Goal: Transaction & Acquisition: Purchase product/service

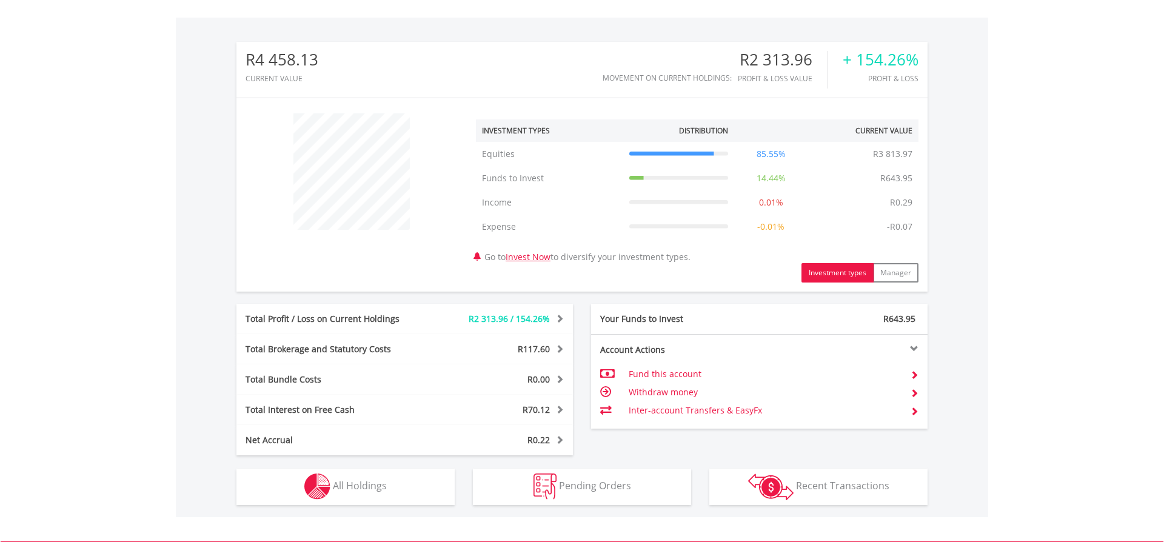
scroll to position [397, 0]
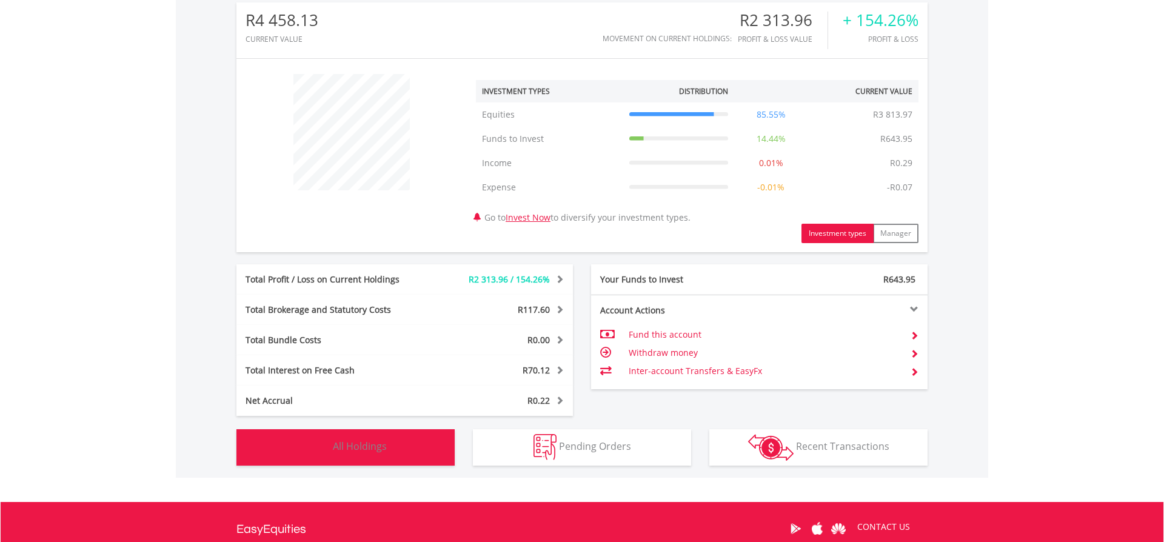
click at [385, 448] on span "All Holdings" at bounding box center [360, 446] width 54 height 13
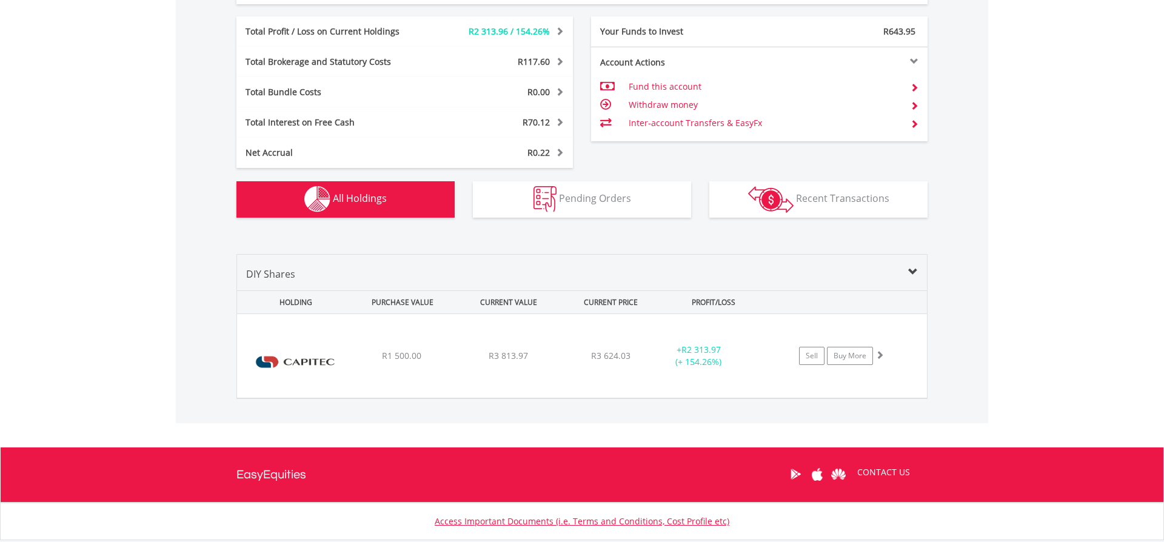
scroll to position [635, 0]
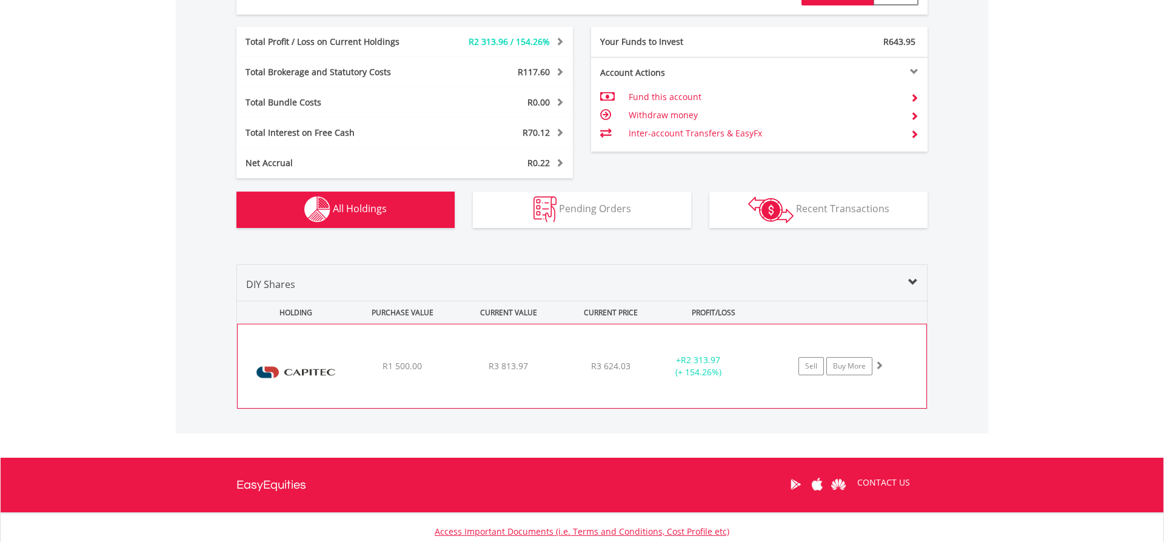
click at [742, 366] on div "+ R2 313.97 (+ 154.26%)" at bounding box center [698, 366] width 91 height 24
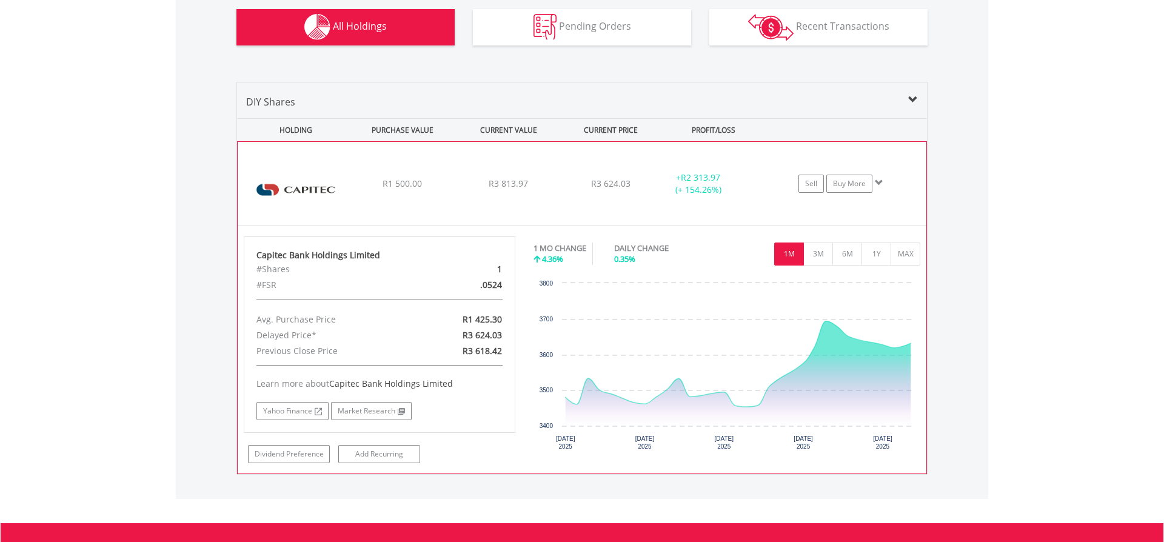
scroll to position [819, 0]
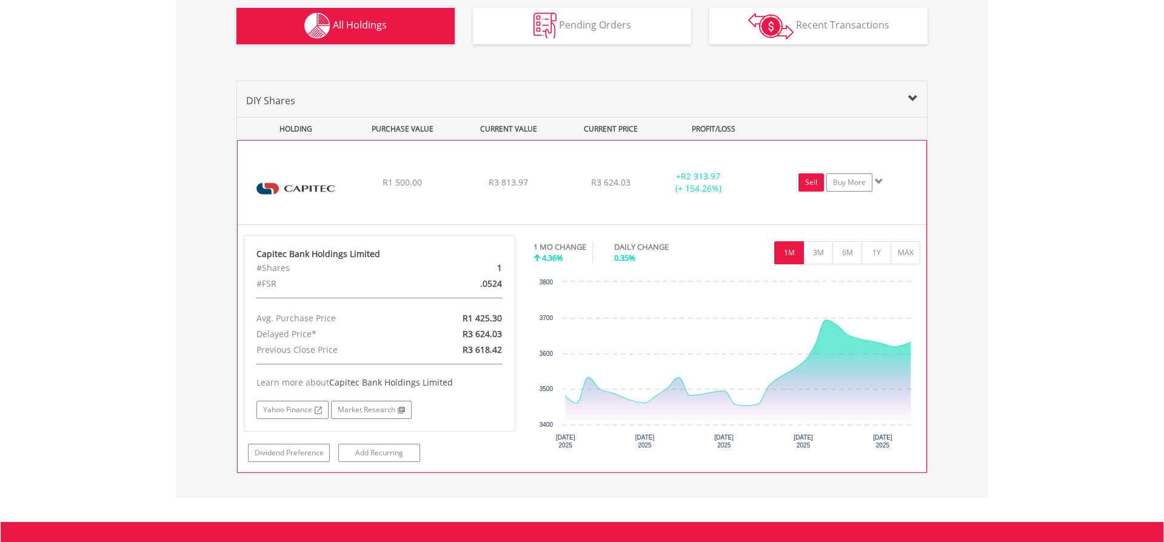
click at [813, 182] on link "Sell" at bounding box center [811, 182] width 25 height 18
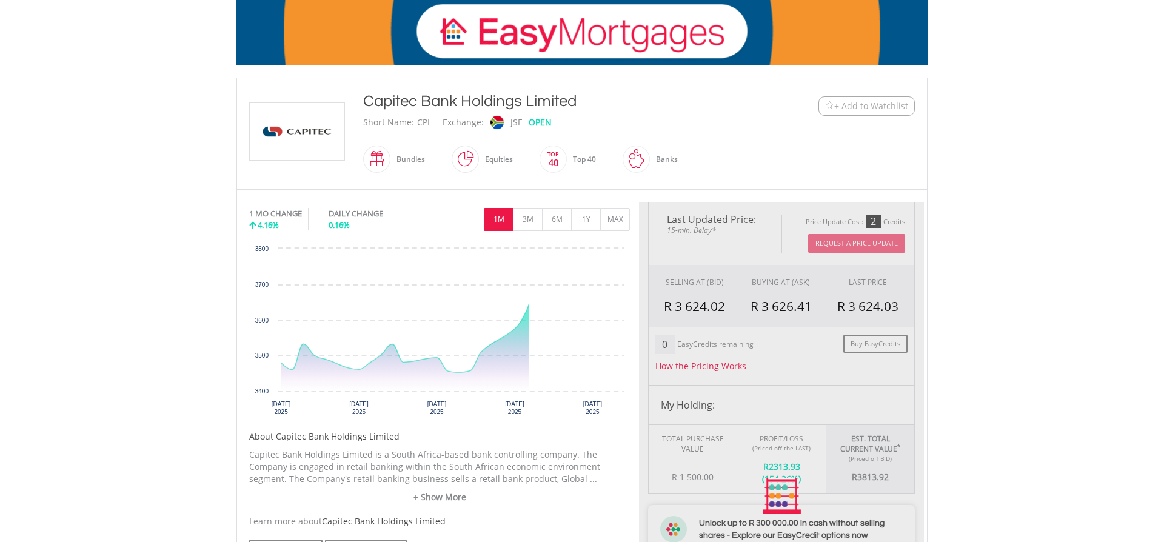
type input "*******"
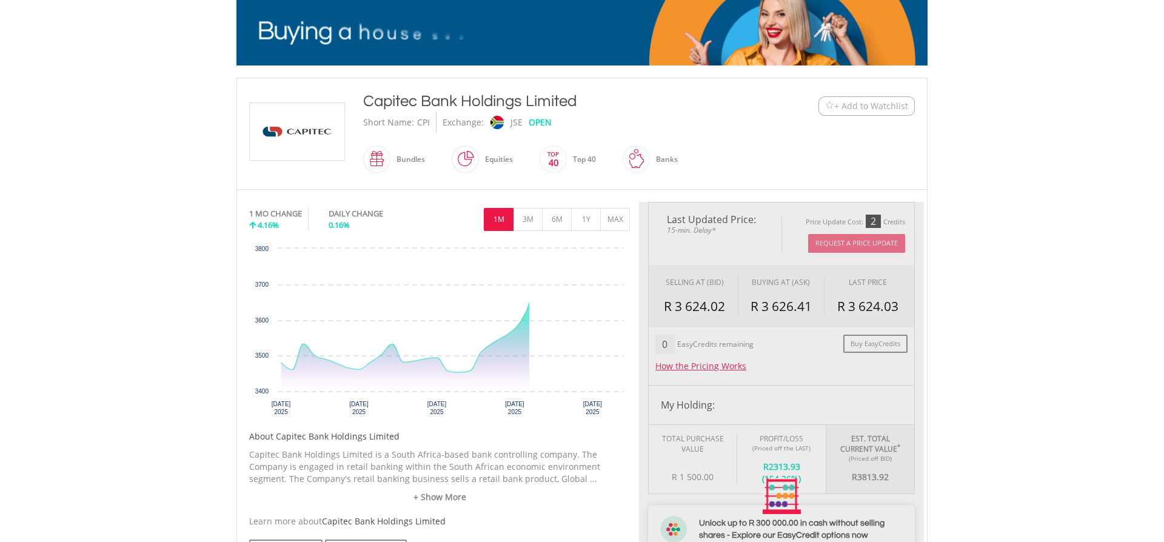
type input "******"
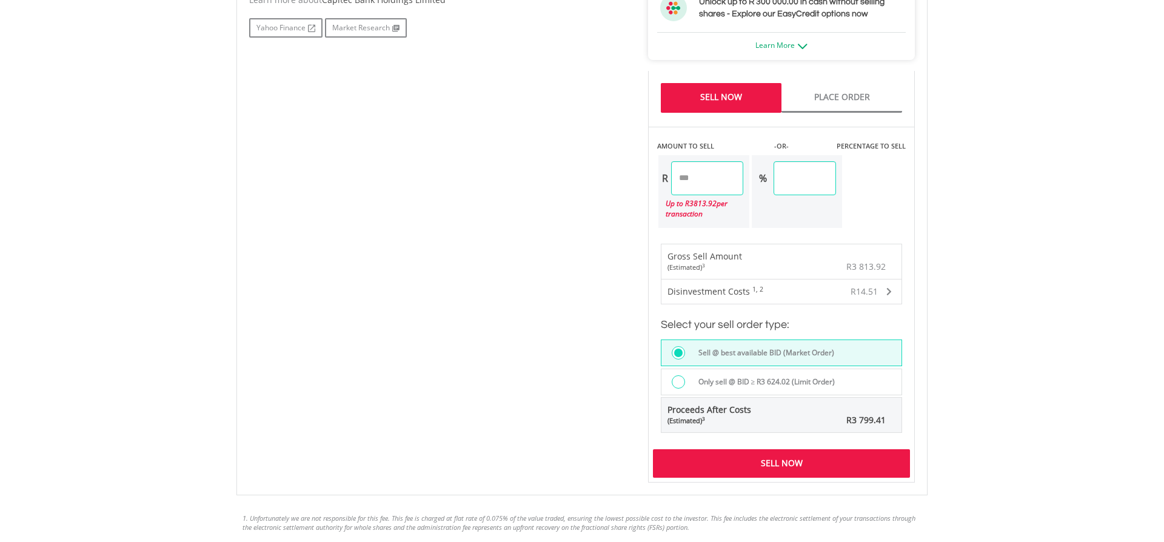
scroll to position [714, 0]
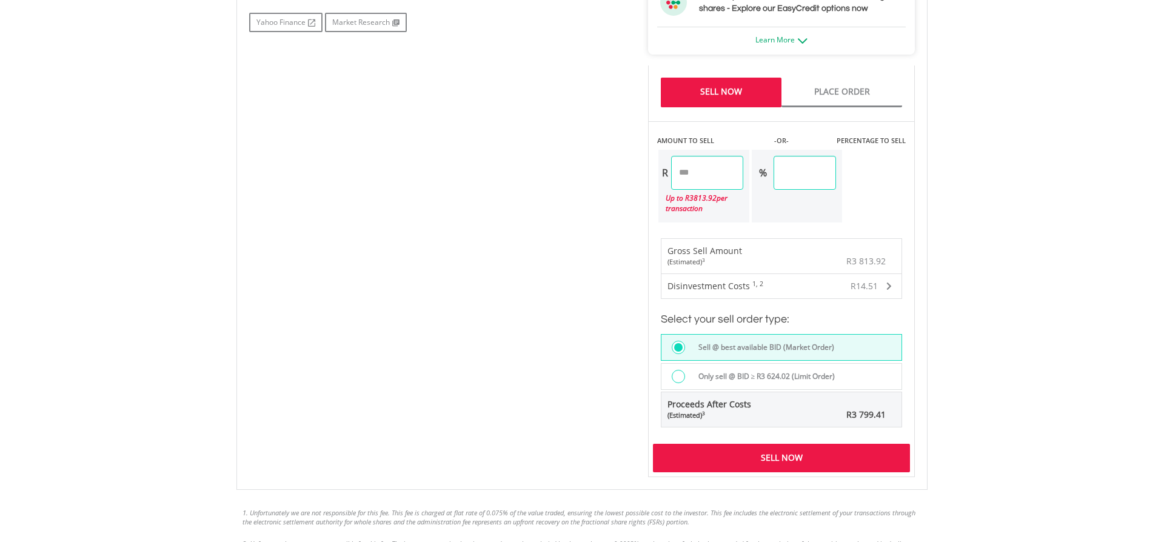
click at [779, 409] on div "Proceeds After Costs (Estimated) 3" at bounding box center [730, 409] width 137 height 35
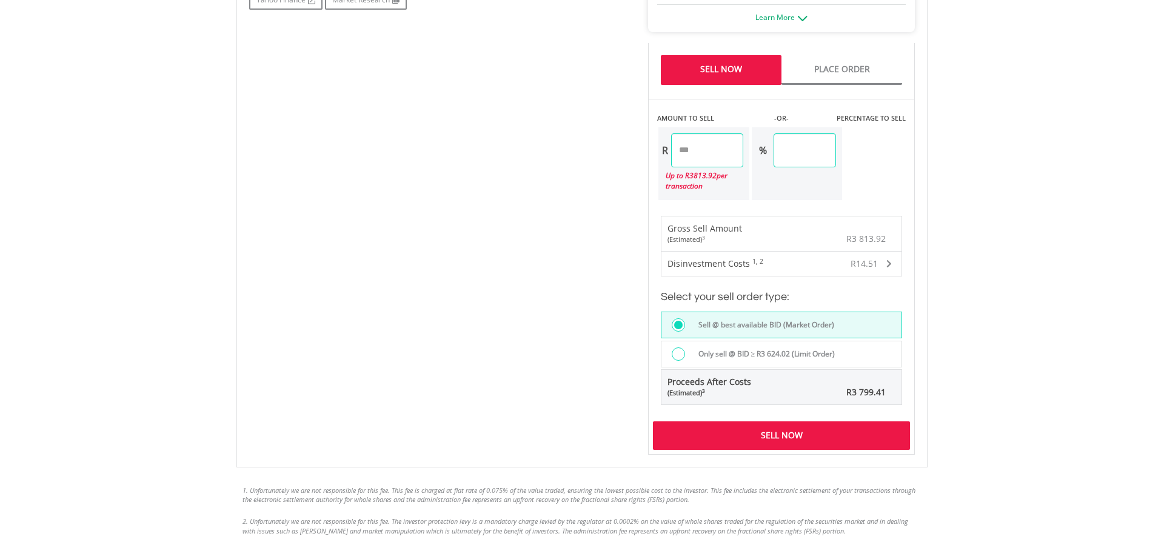
scroll to position [738, 0]
click at [784, 438] on div "Sell Now" at bounding box center [781, 435] width 257 height 28
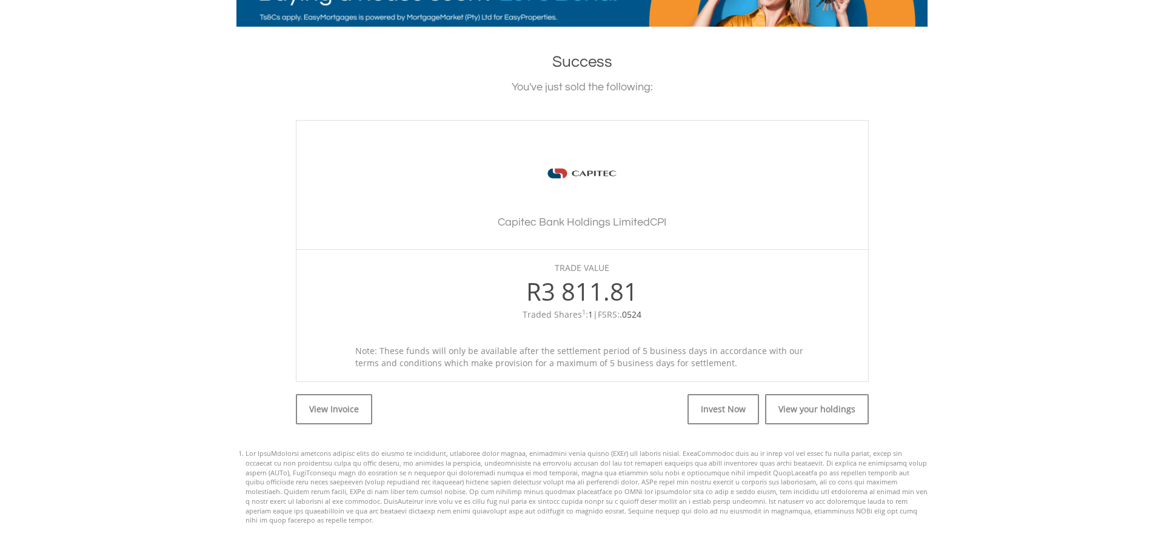
scroll to position [227, 0]
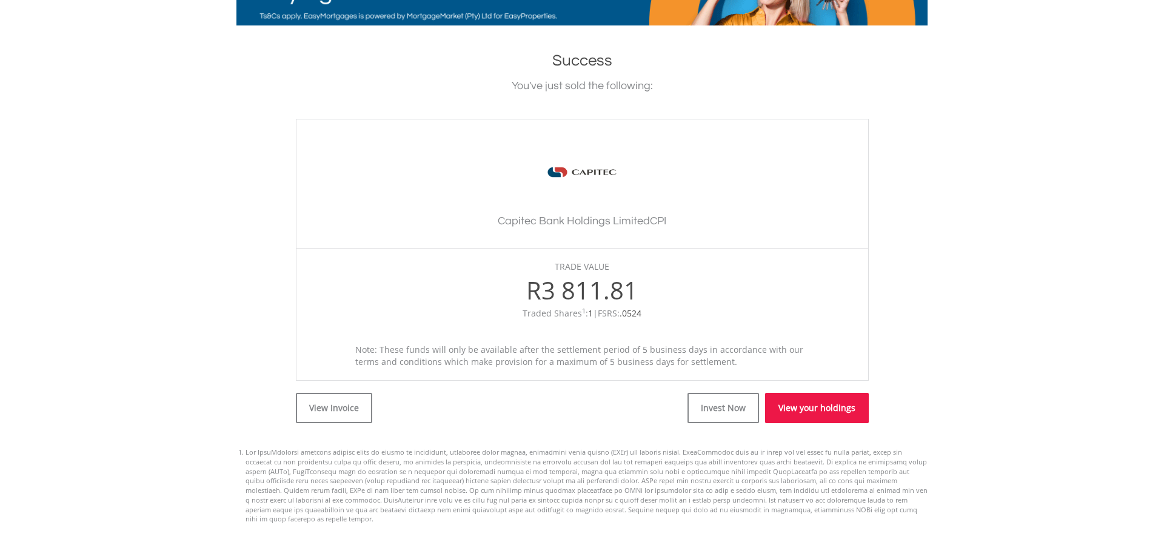
click at [822, 402] on link "View your holdings" at bounding box center [817, 408] width 104 height 30
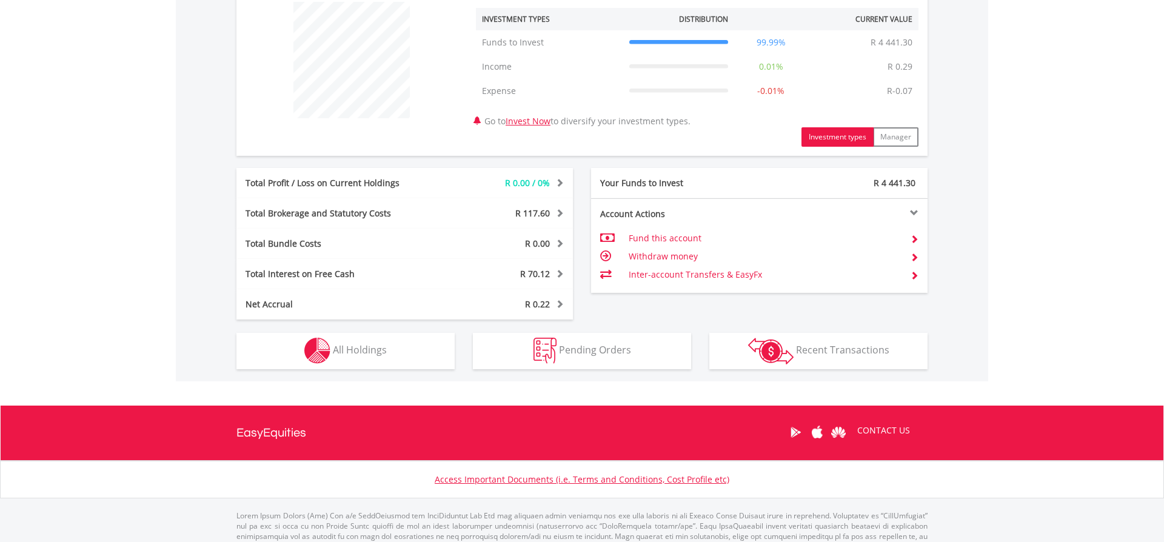
scroll to position [470, 0]
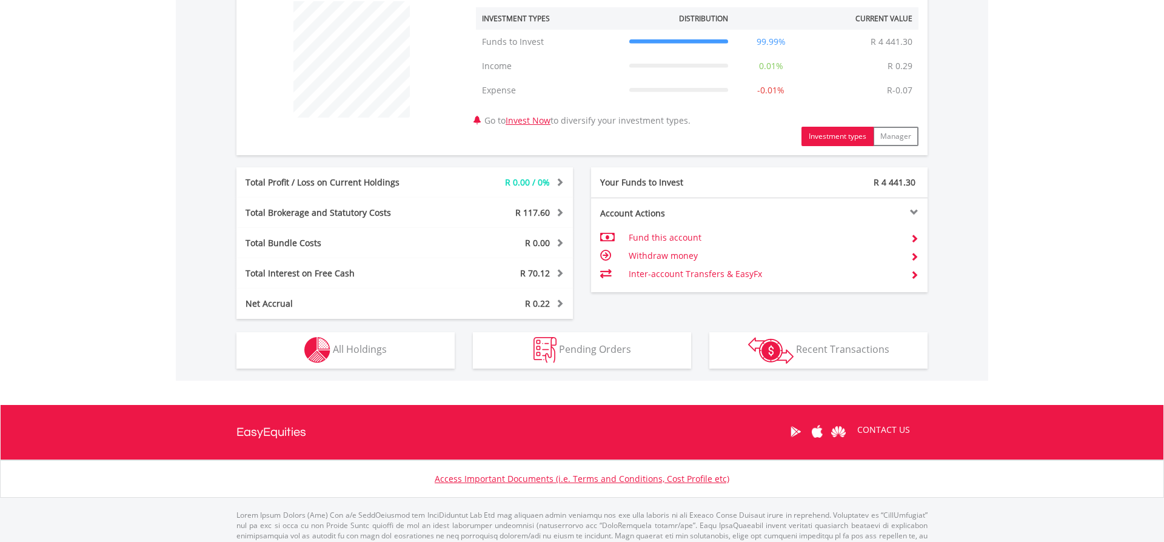
click at [915, 256] on span at bounding box center [914, 256] width 8 height 8
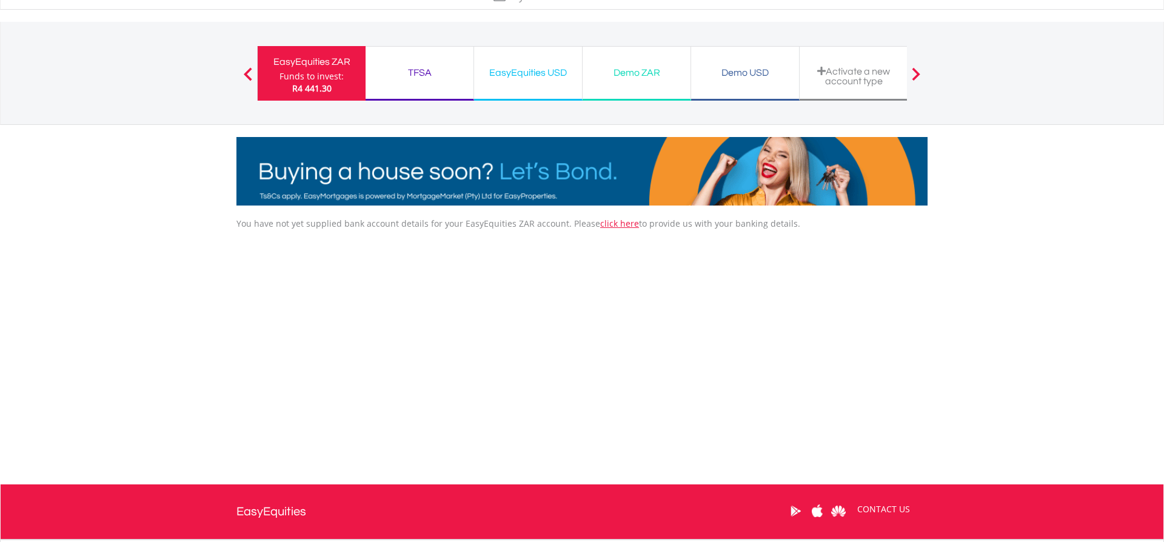
scroll to position [63, 0]
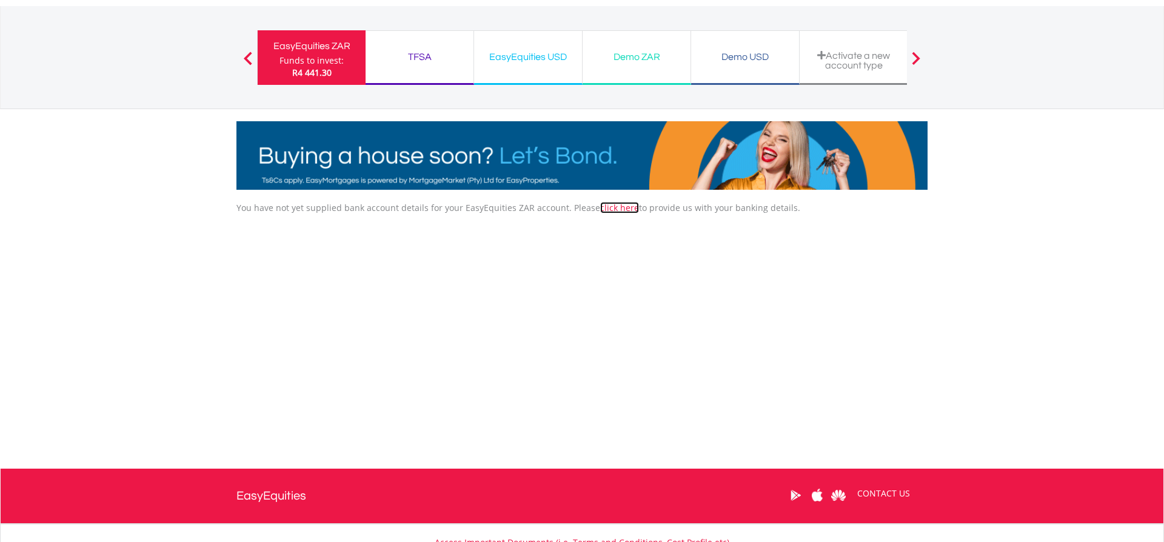
click at [608, 210] on link "click here" at bounding box center [619, 208] width 39 height 12
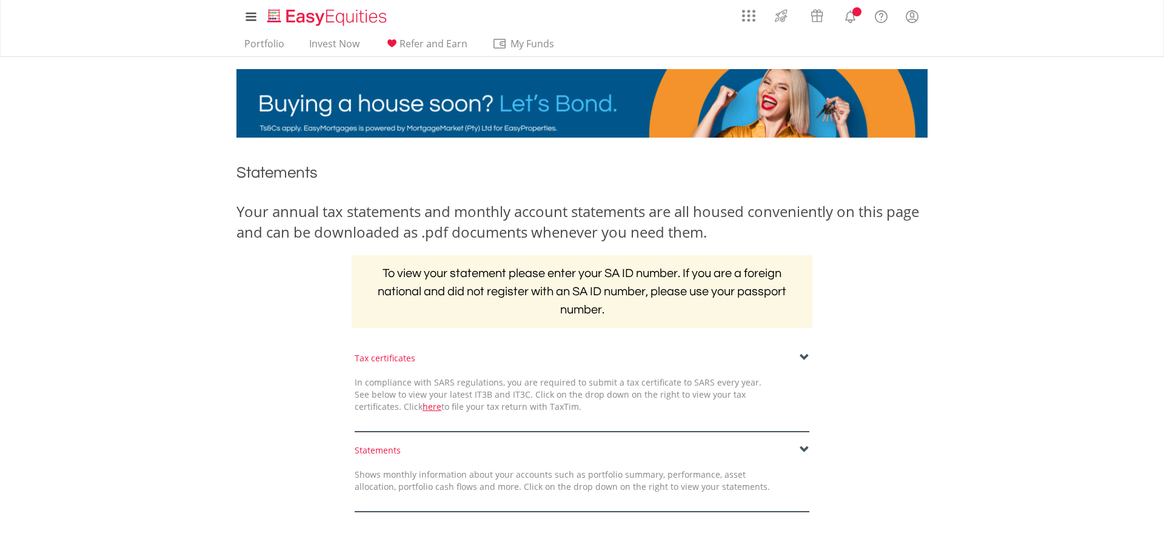
click at [805, 449] on span at bounding box center [805, 450] width 10 height 10
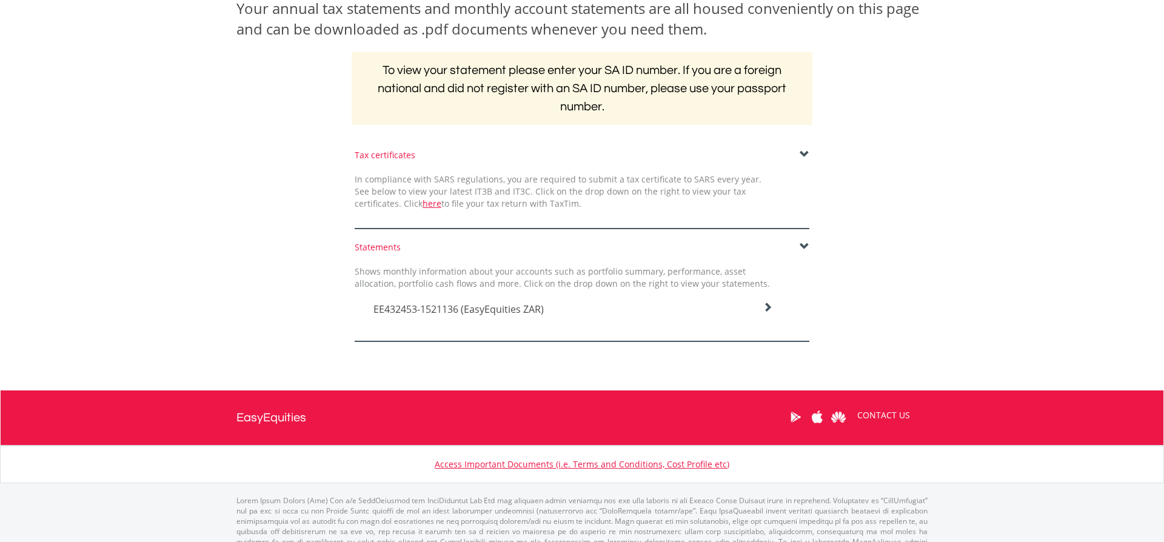
scroll to position [226, 0]
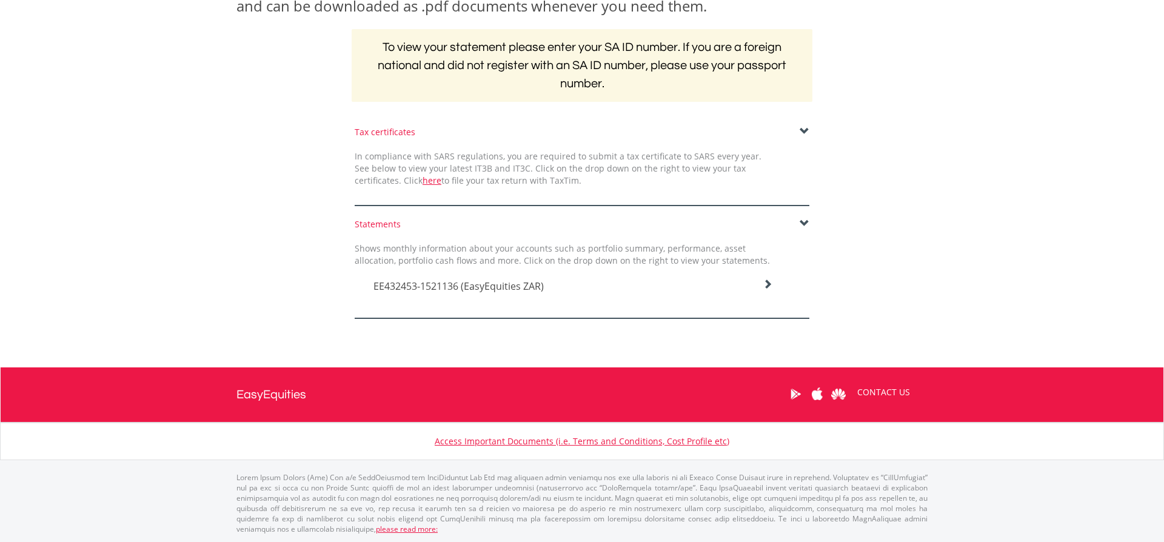
click at [773, 286] on div "EE432453-1521136 (EasyEquities ZAR)" at bounding box center [573, 283] width 417 height 33
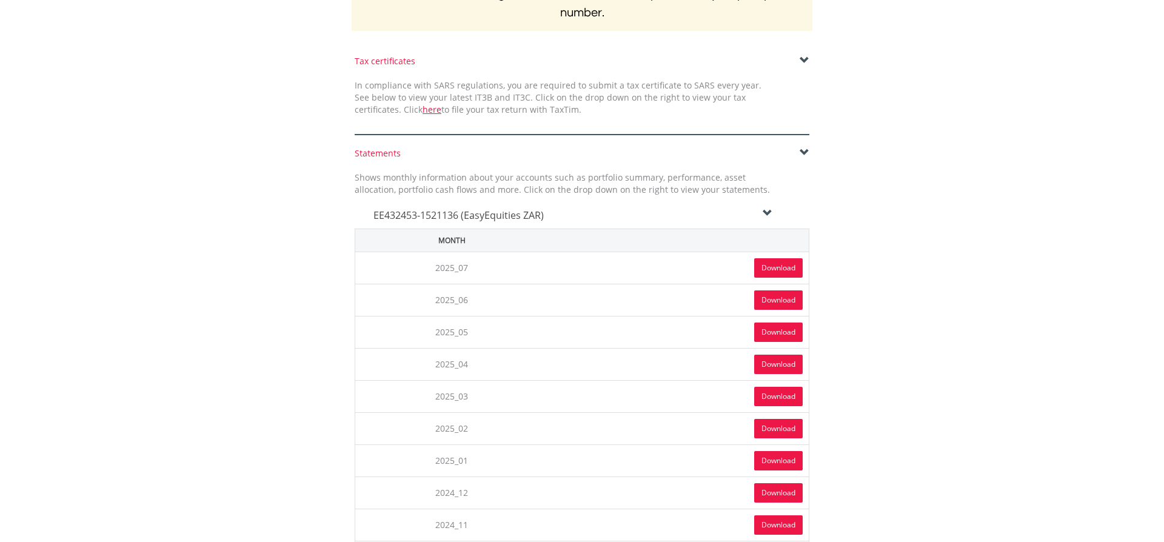
scroll to position [300, 0]
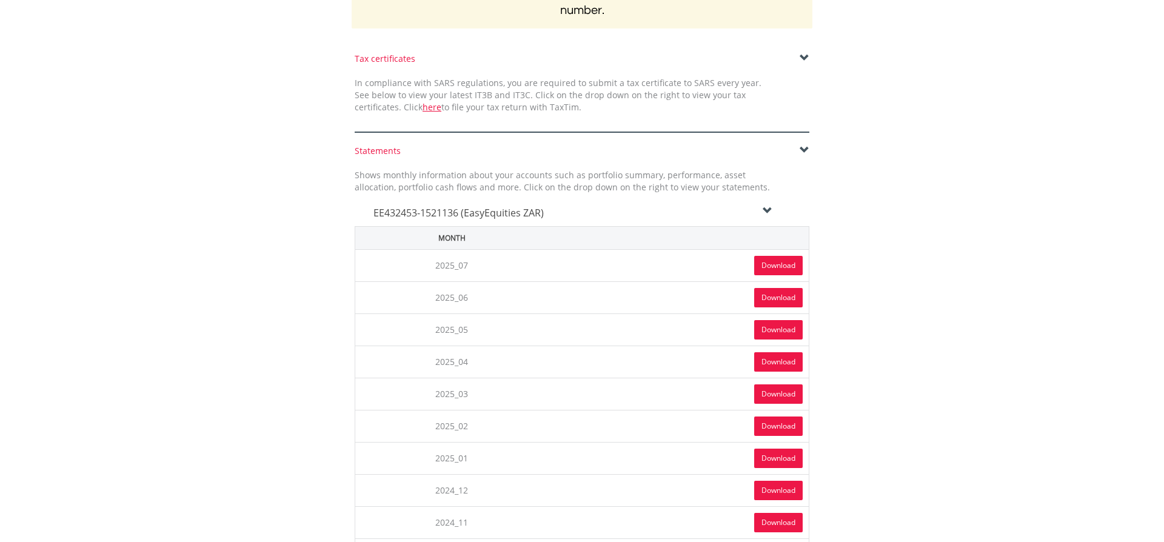
click at [779, 329] on link "Download" at bounding box center [778, 329] width 49 height 19
click at [774, 295] on link "Download" at bounding box center [778, 297] width 49 height 19
click at [775, 261] on link "Download" at bounding box center [778, 265] width 49 height 19
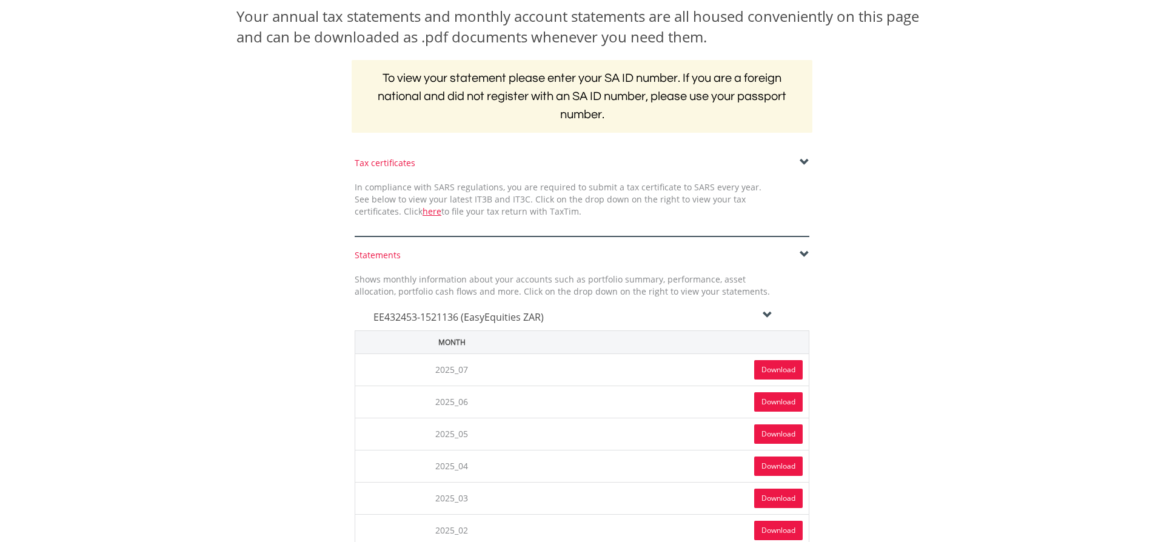
scroll to position [0, 0]
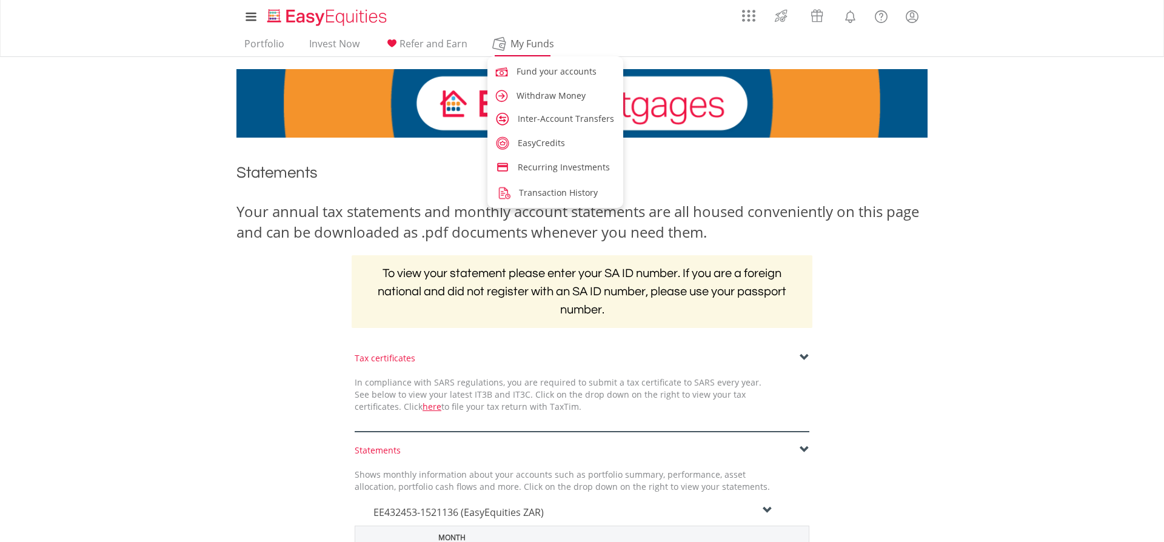
click at [525, 46] on span "My Funds" at bounding box center [531, 44] width 79 height 16
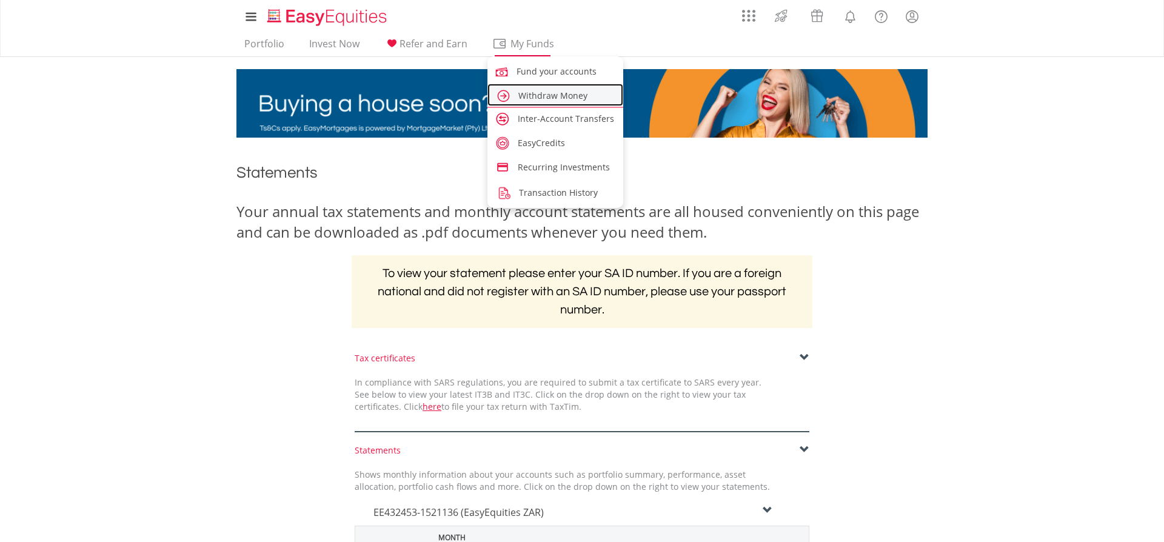
click at [548, 93] on span "Withdraw Money" at bounding box center [553, 96] width 69 height 12
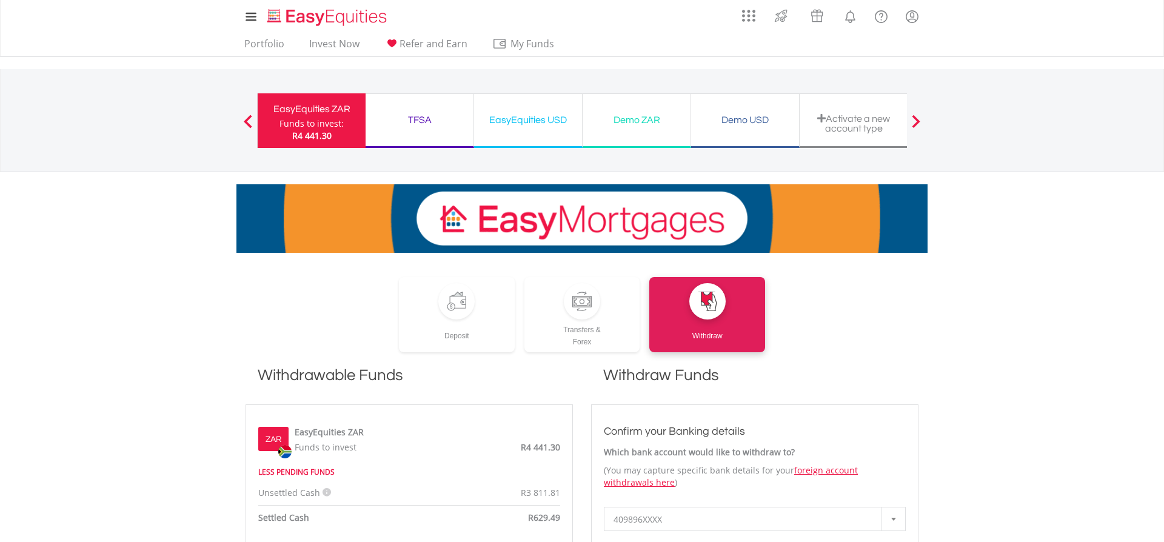
click at [302, 121] on div "Funds to invest:" at bounding box center [312, 124] width 64 height 12
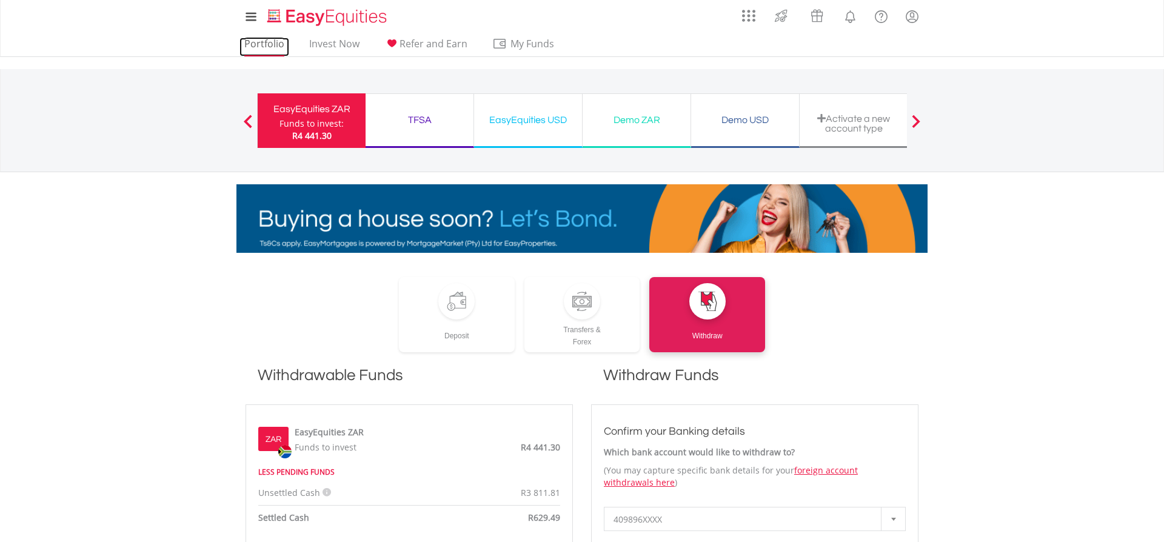
click at [276, 45] on link "Portfolio" at bounding box center [265, 47] width 50 height 19
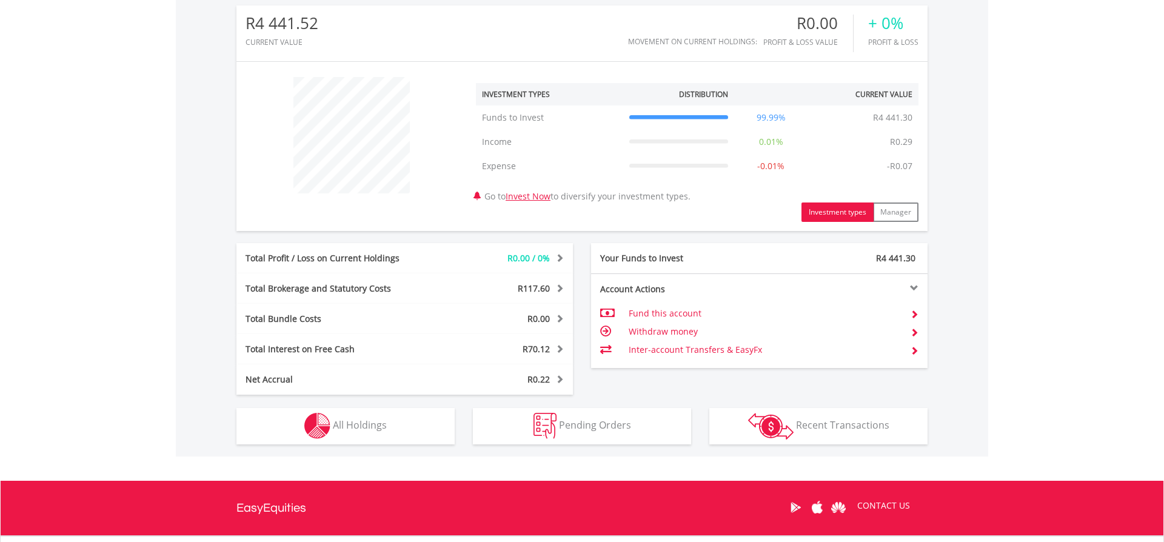
scroll to position [426, 0]
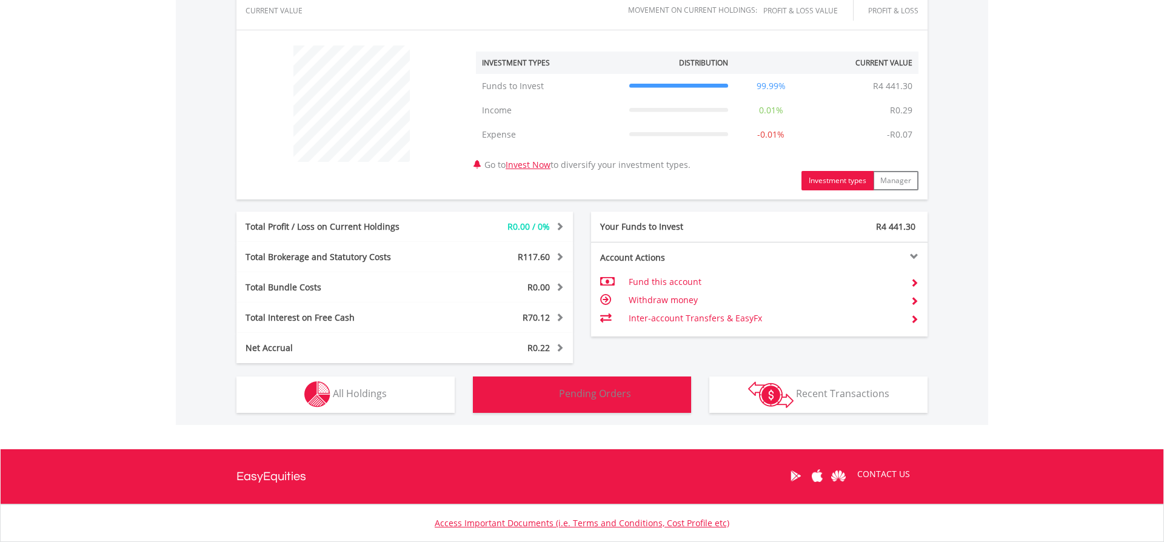
click at [602, 397] on span "Pending Orders" at bounding box center [595, 393] width 72 height 13
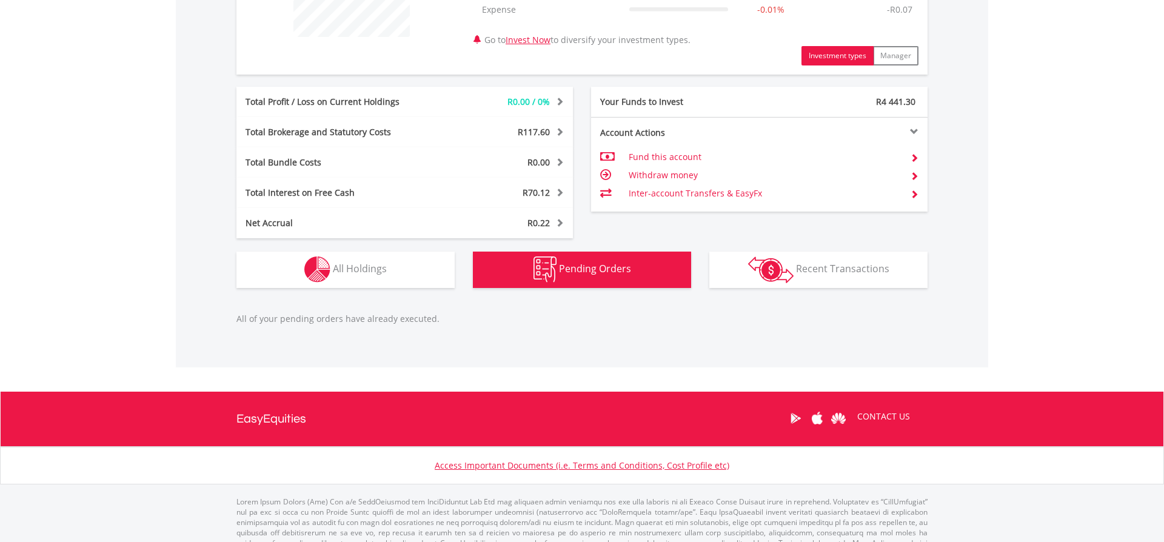
scroll to position [545, 0]
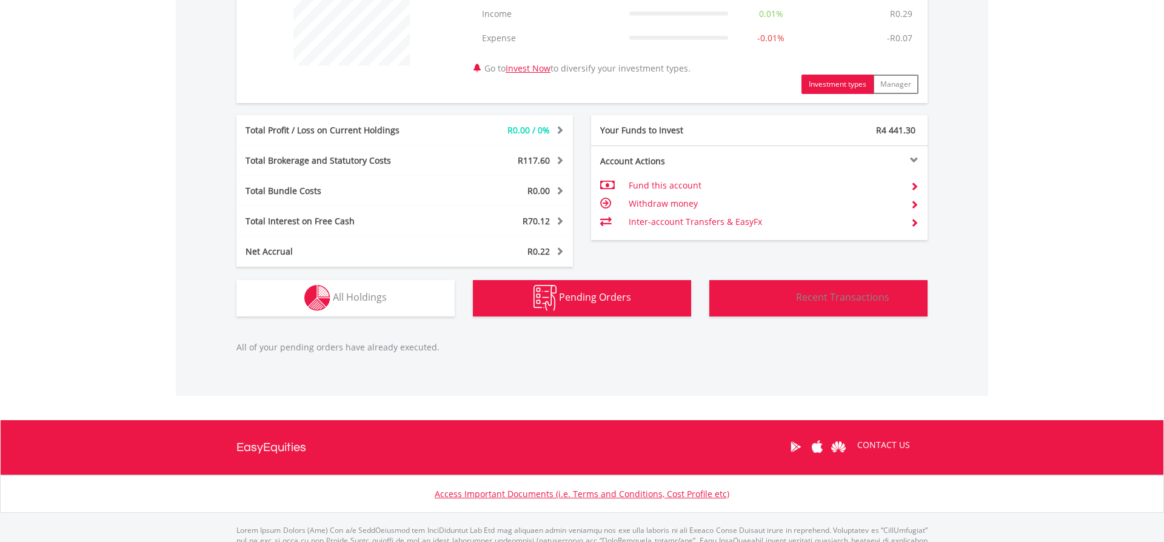
click at [749, 296] on img "button" at bounding box center [770, 298] width 45 height 27
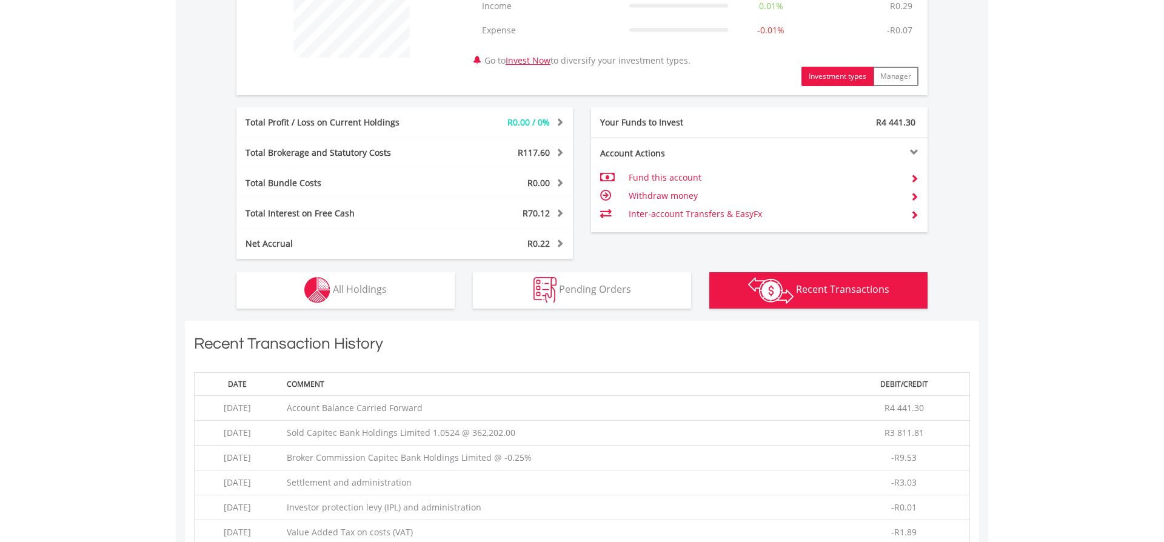
scroll to position [520, 0]
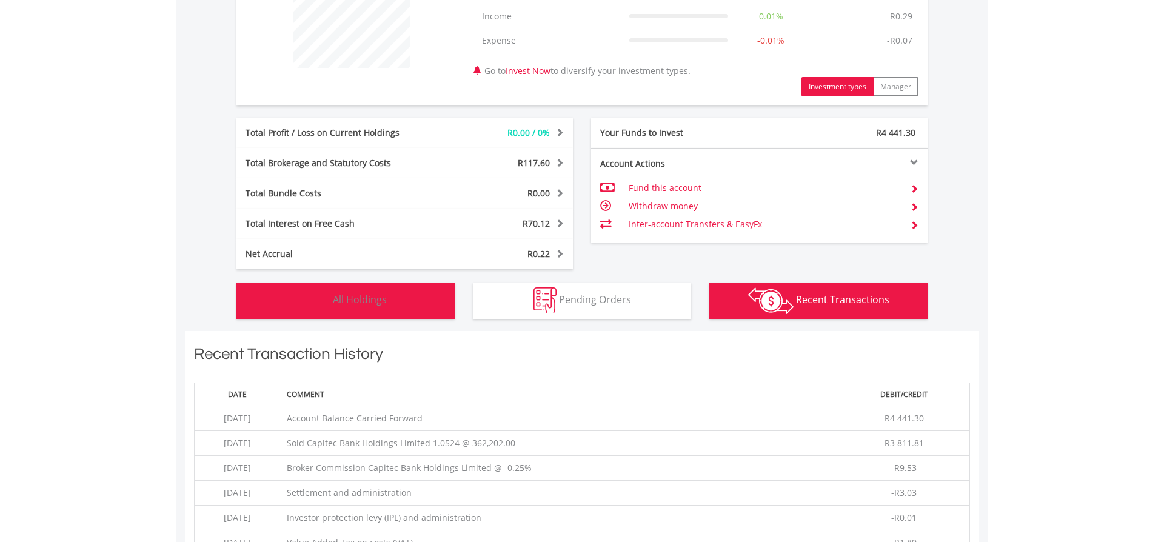
click at [398, 309] on button "Holdings All Holdings" at bounding box center [346, 301] width 218 height 36
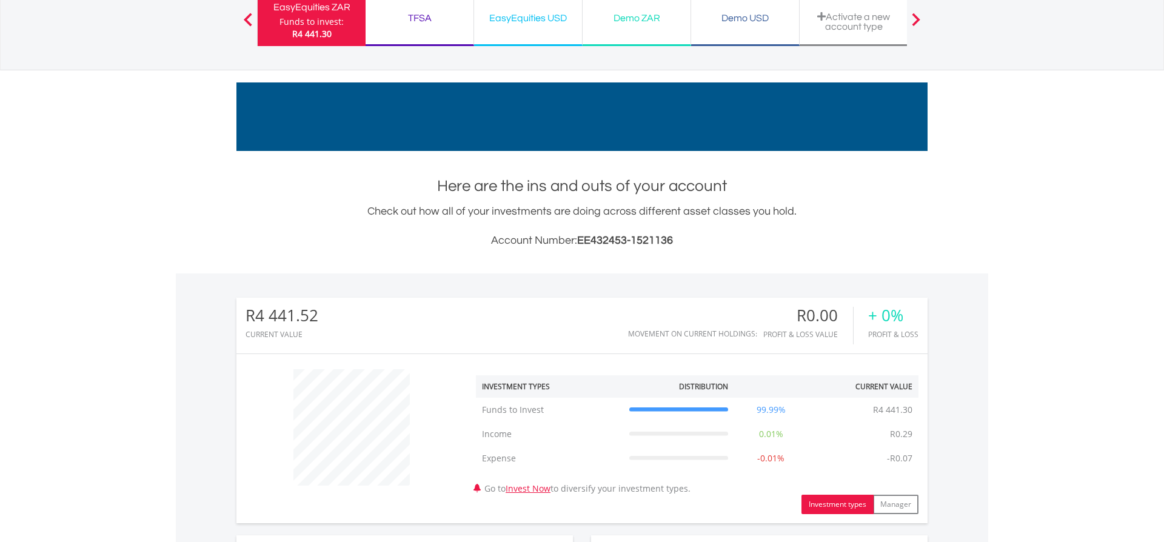
scroll to position [0, 0]
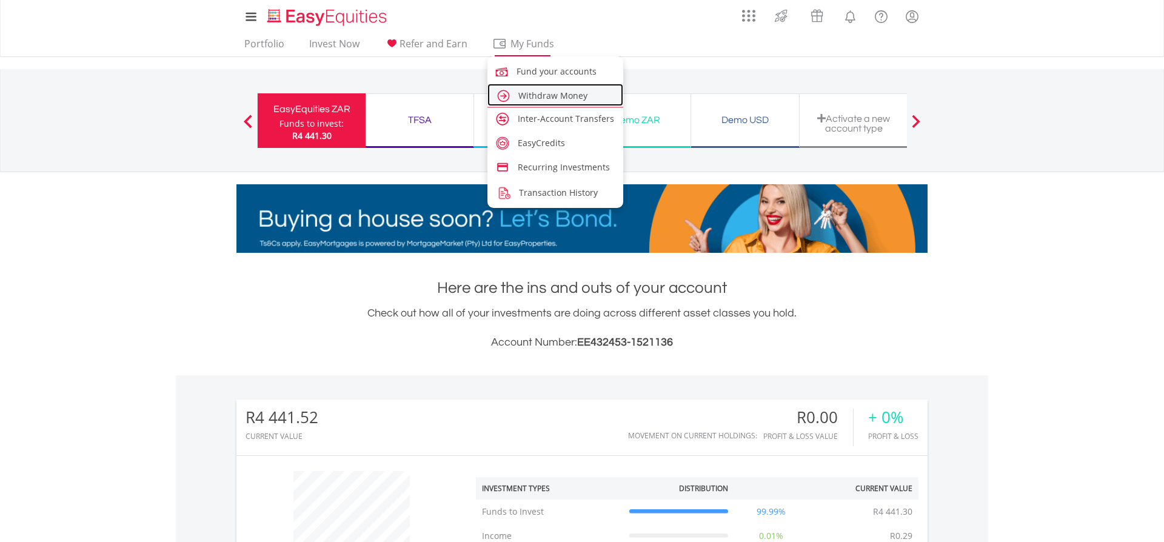
click at [540, 96] on span "Withdraw Money" at bounding box center [553, 96] width 69 height 12
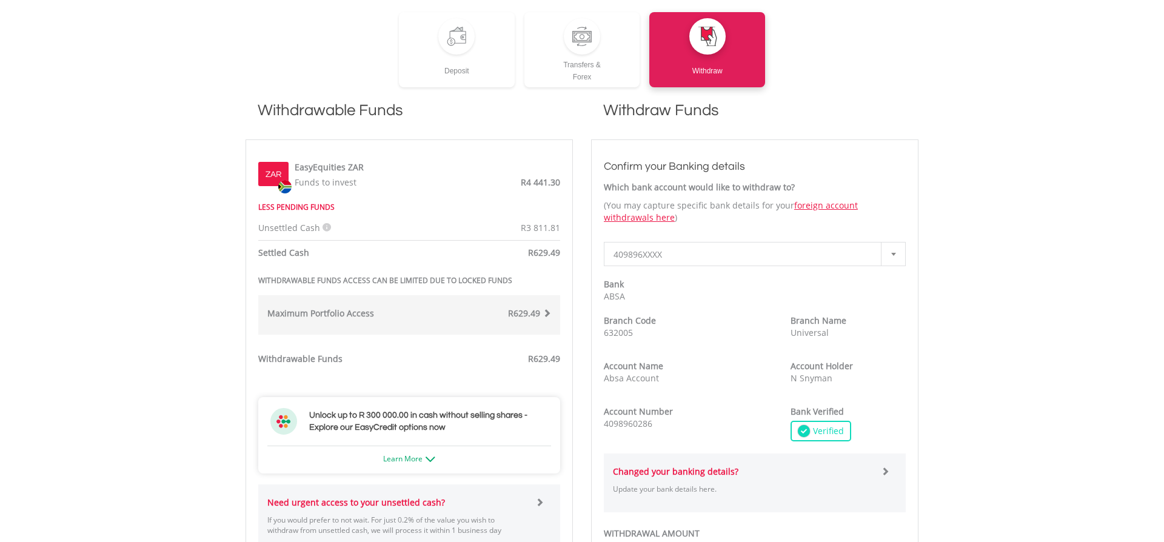
scroll to position [266, 0]
click at [324, 227] on icon at bounding box center [327, 227] width 8 height 8
click at [430, 178] on div "EasyEquities ZAR Funds to invest R4 441.30" at bounding box center [425, 173] width 272 height 30
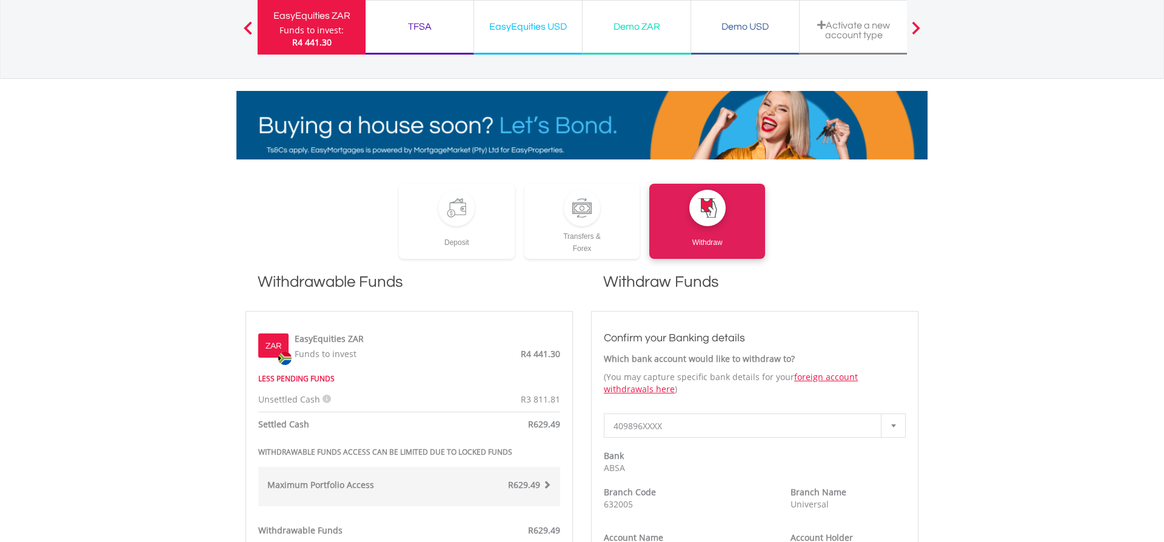
scroll to position [0, 0]
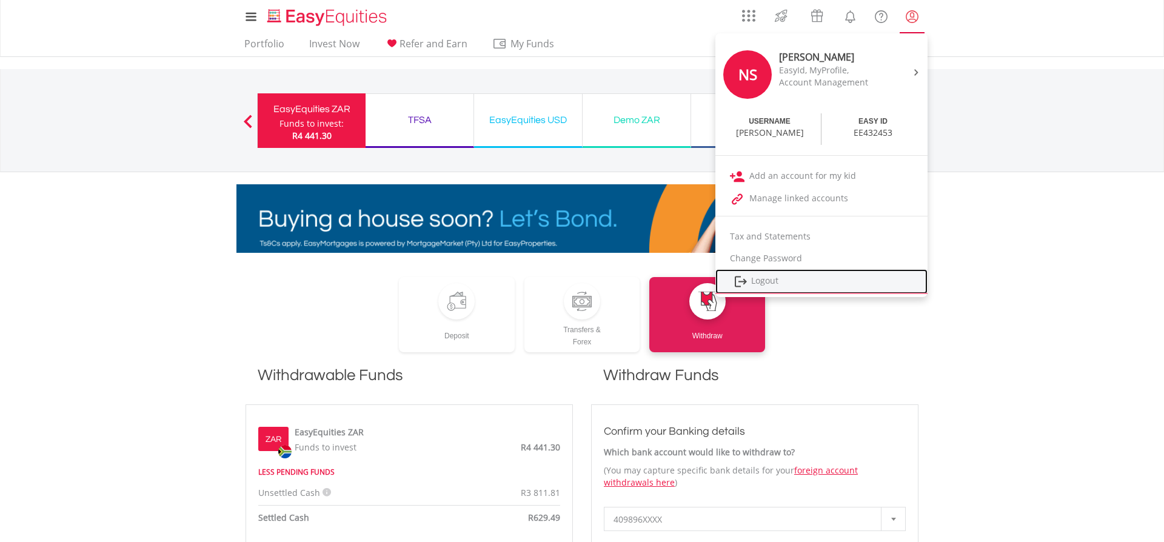
click at [772, 281] on link "Logout" at bounding box center [822, 281] width 212 height 25
